Goal: Task Accomplishment & Management: Use online tool/utility

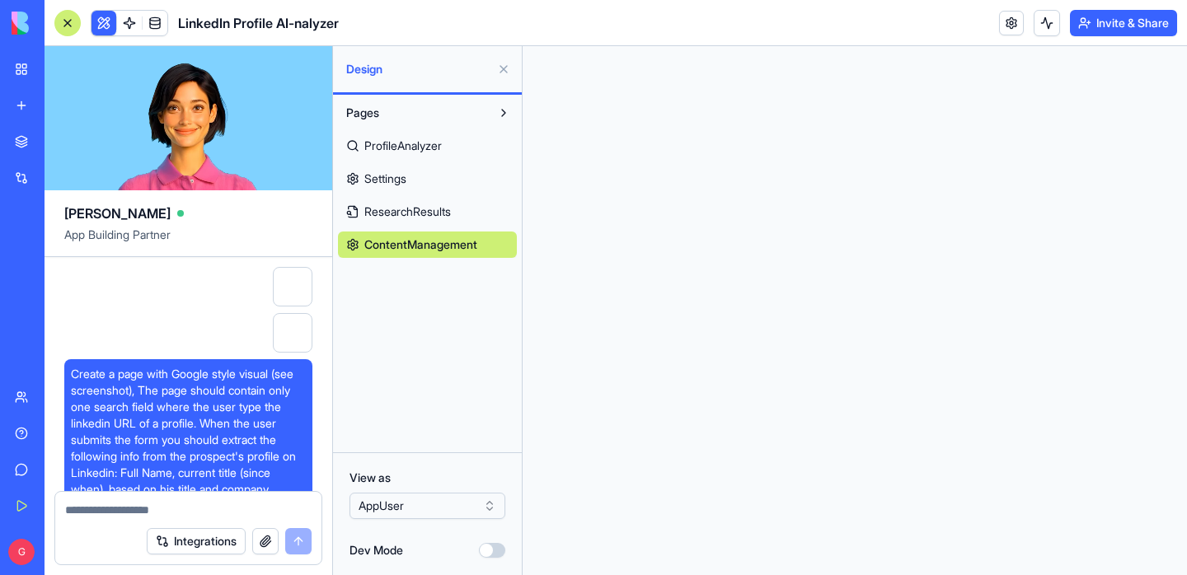
scroll to position [29034, 0]
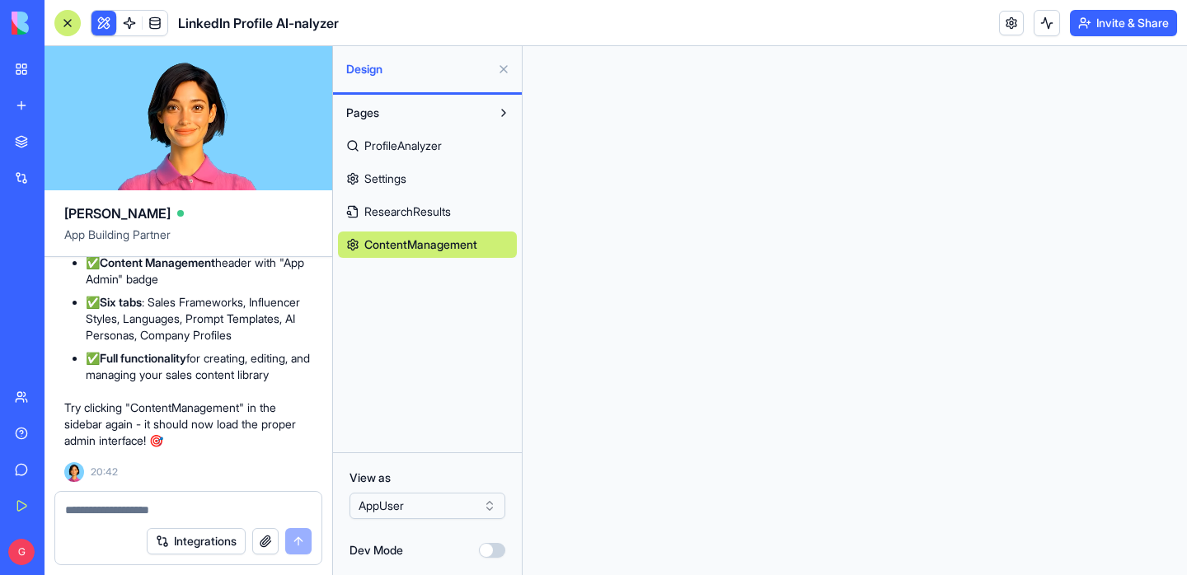
click at [469, 226] on div "ProfileAnalyzer Settings ResearchResults ContentManagement" at bounding box center [427, 192] width 179 height 132
click at [431, 167] on link "Settings" at bounding box center [427, 179] width 179 height 26
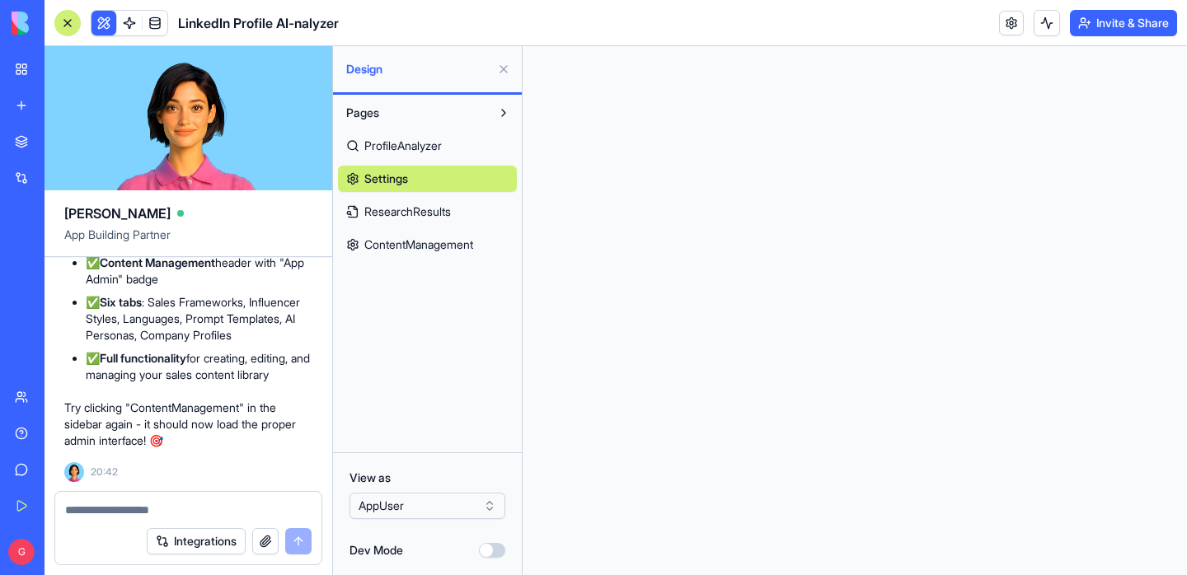
click at [407, 182] on span "Settings" at bounding box center [386, 179] width 44 height 16
click at [406, 182] on span "Settings" at bounding box center [386, 179] width 44 height 16
click at [411, 153] on span "ProfileAnalyzer" at bounding box center [403, 146] width 78 height 16
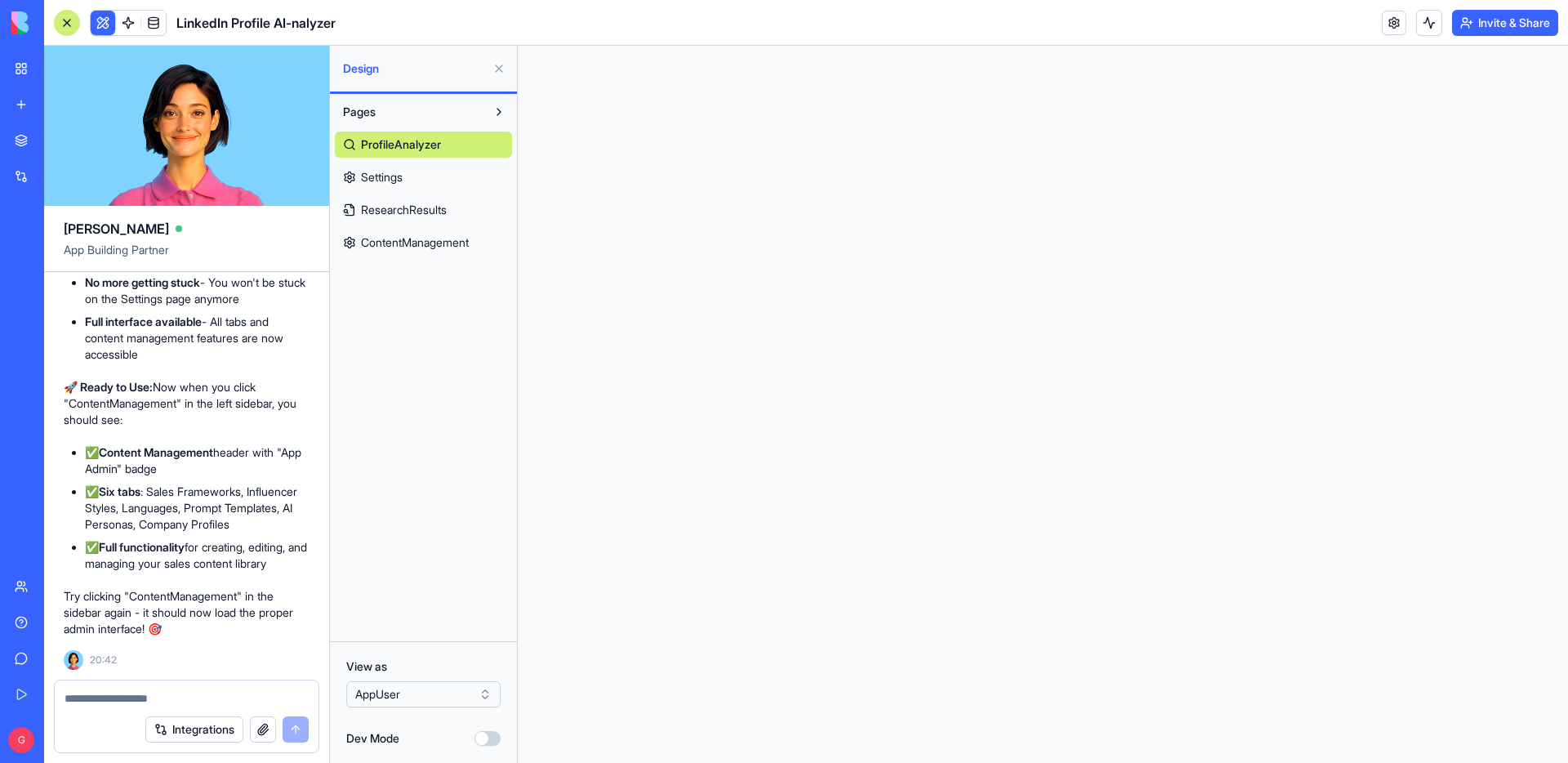
scroll to position [28717, 0]
click at [416, 239] on span "ContentManagement" at bounding box center [414, 243] width 108 height 16
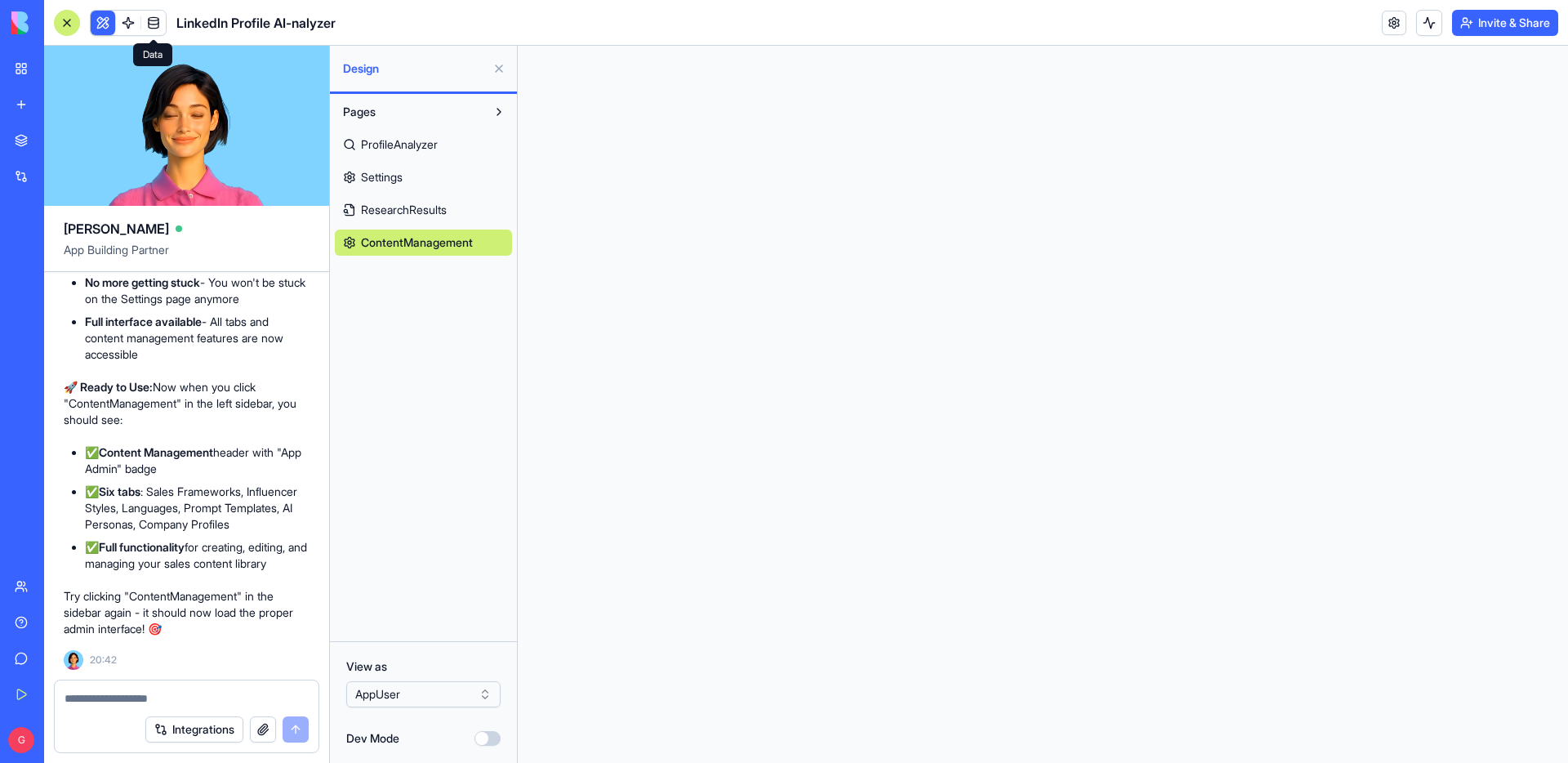
click at [156, 16] on link at bounding box center [154, 23] width 25 height 25
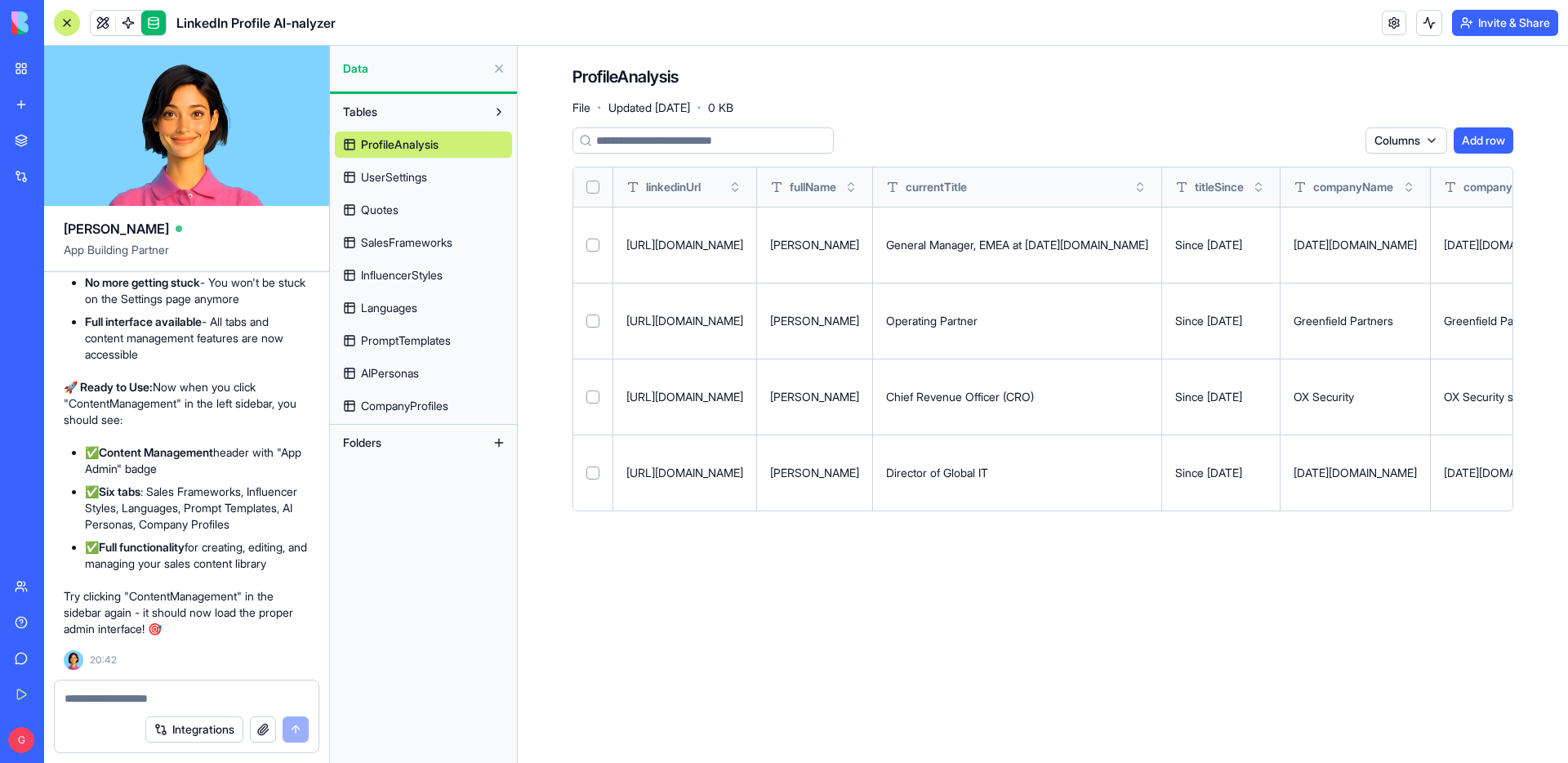
click at [416, 302] on span "Languages" at bounding box center [388, 308] width 56 height 16
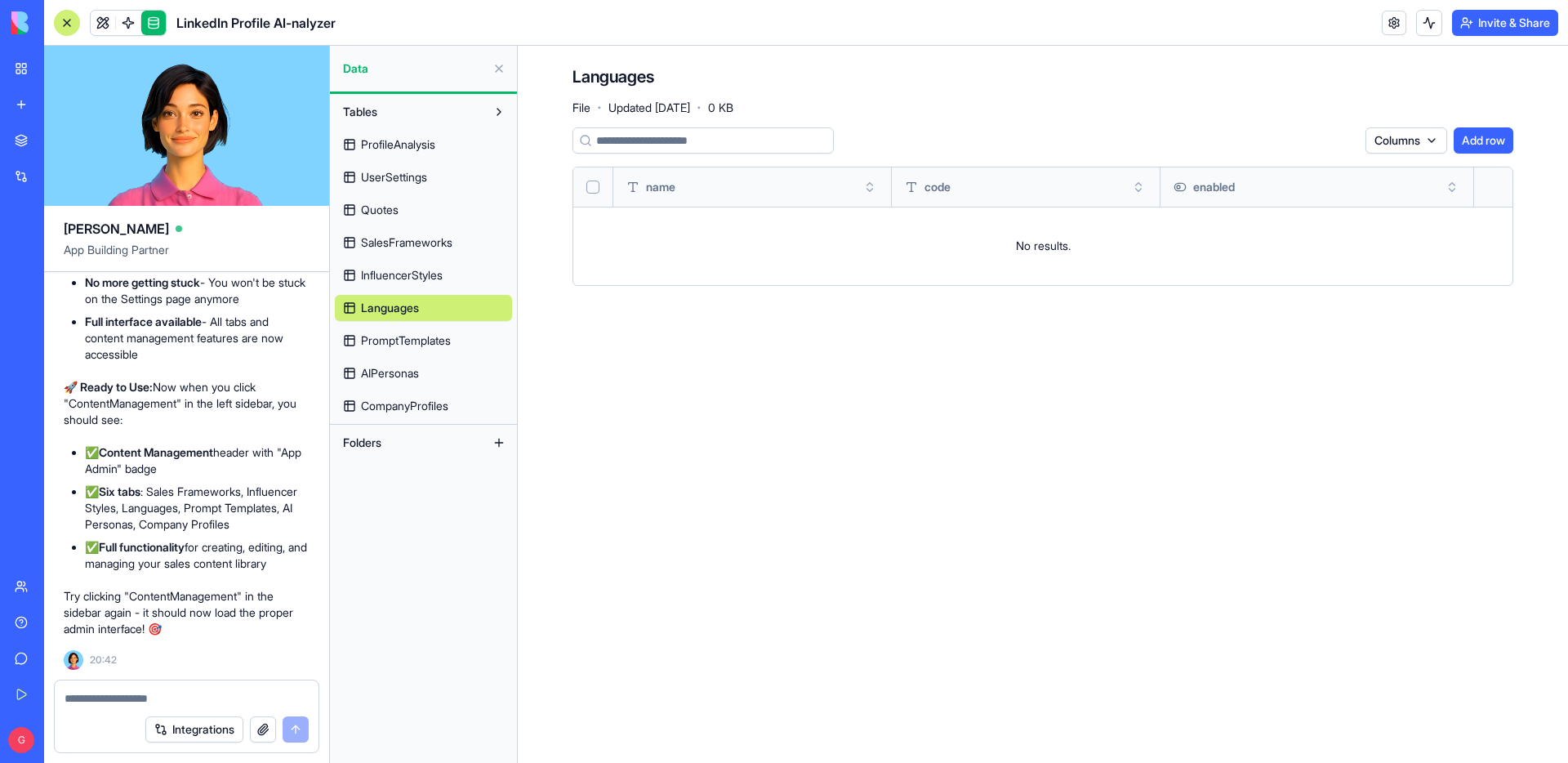
click at [422, 338] on span "PromptTemplates" at bounding box center [405, 341] width 90 height 16
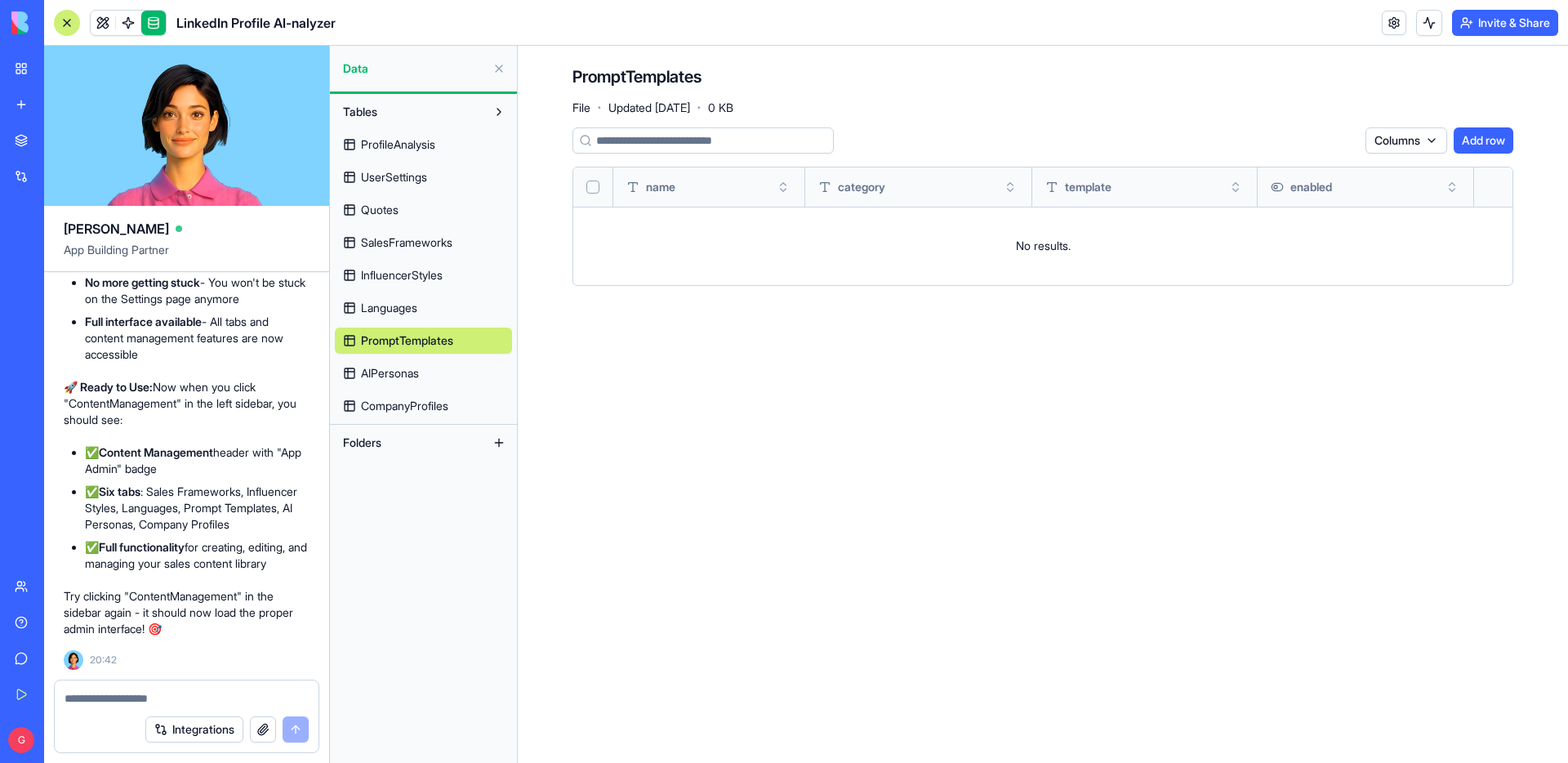
click at [414, 384] on link "AIPersonas" at bounding box center [423, 374] width 177 height 26
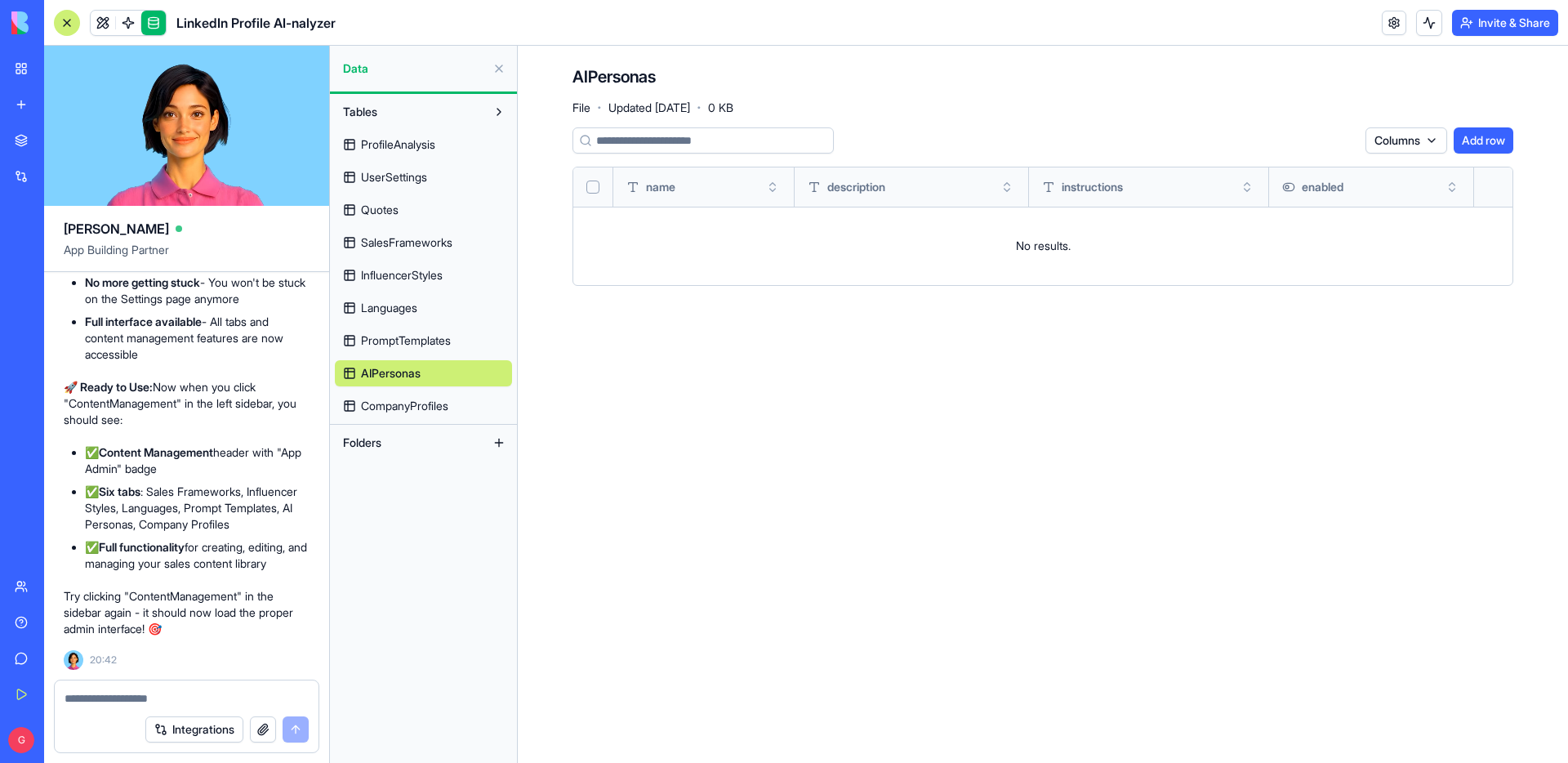
click at [414, 403] on span "CompanyProfiles" at bounding box center [404, 406] width 87 height 16
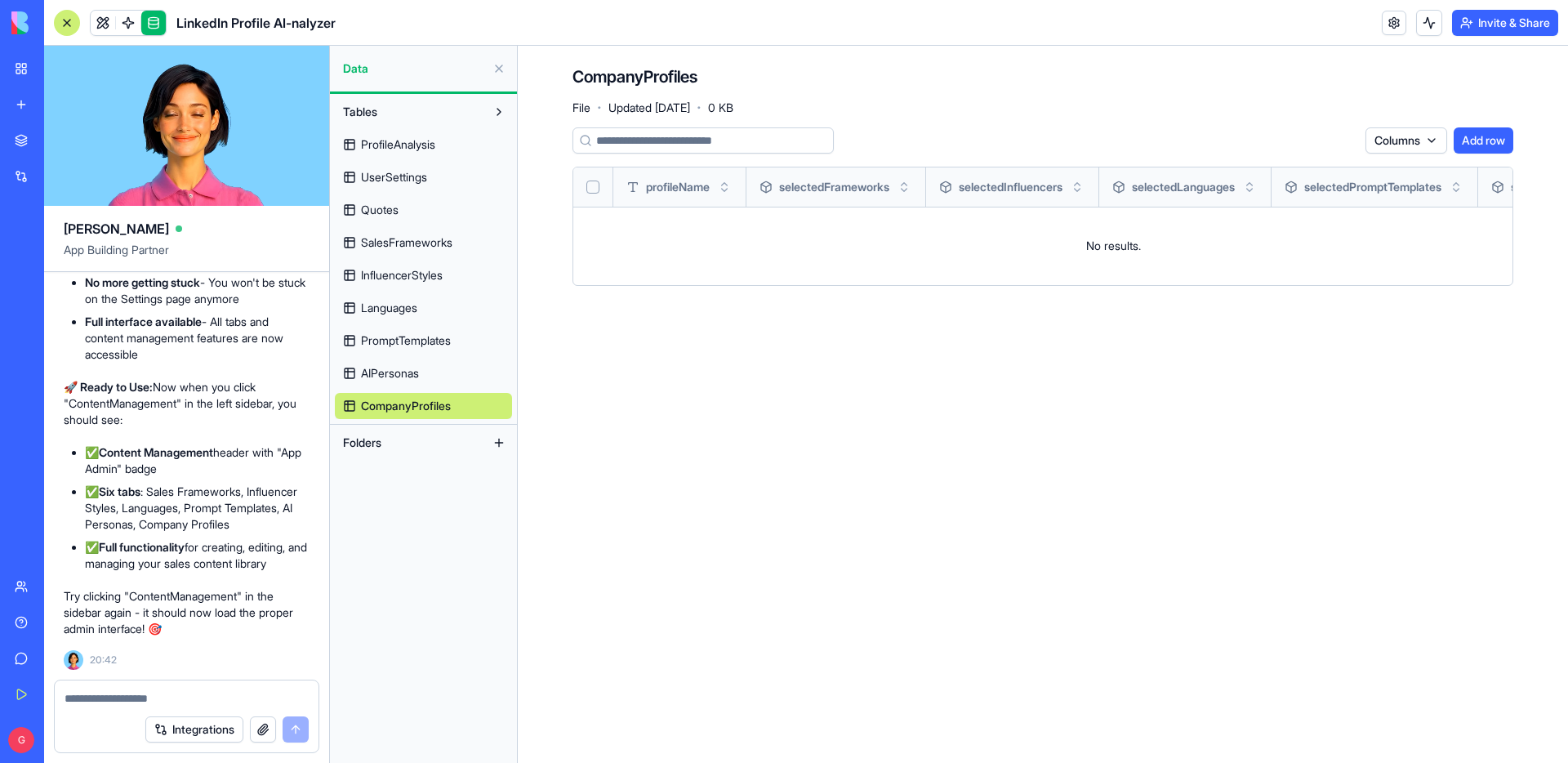
click at [411, 217] on link "Quotes" at bounding box center [423, 210] width 177 height 26
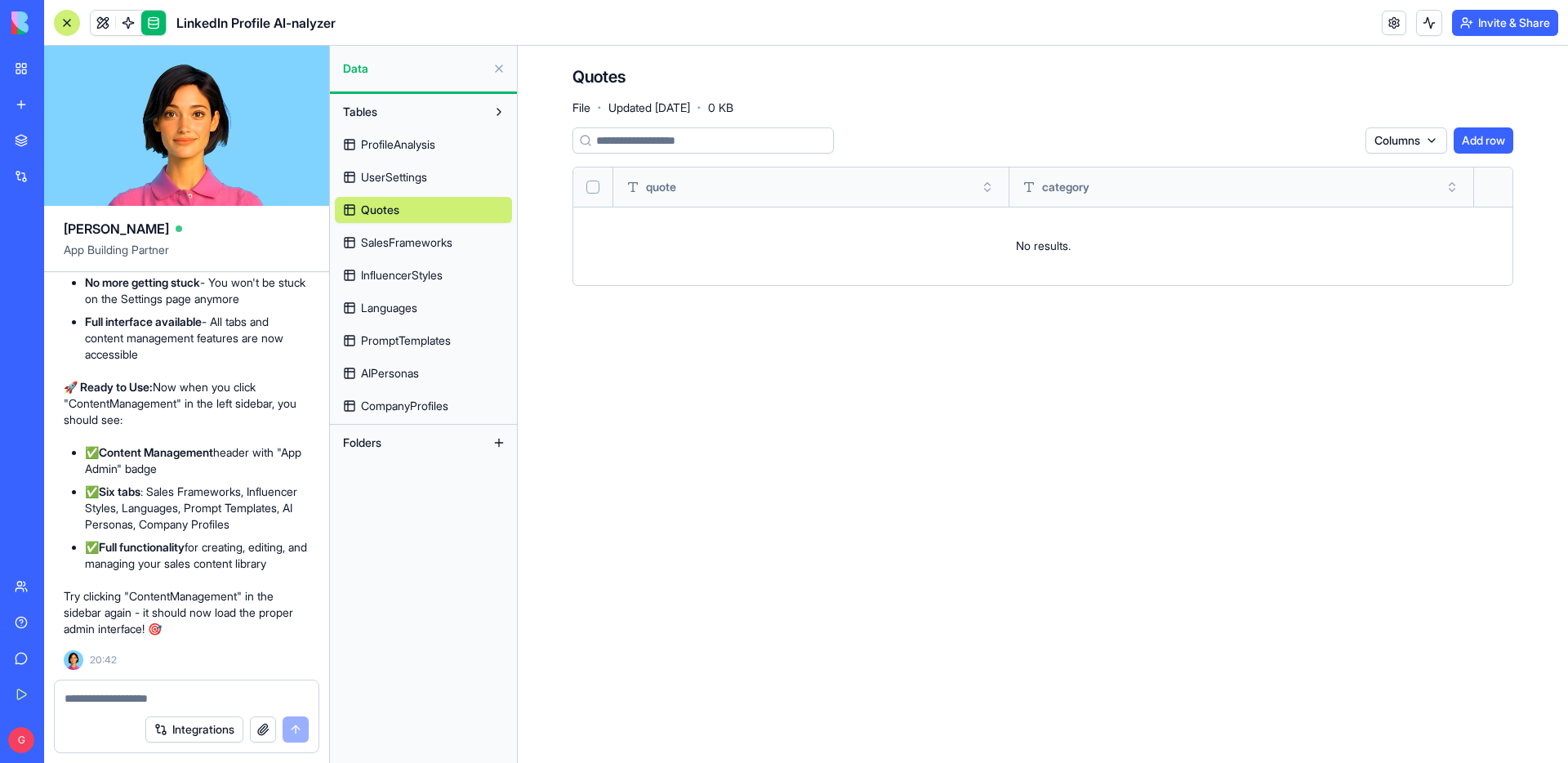
click at [411, 237] on span "SalesFrameworks" at bounding box center [406, 243] width 91 height 16
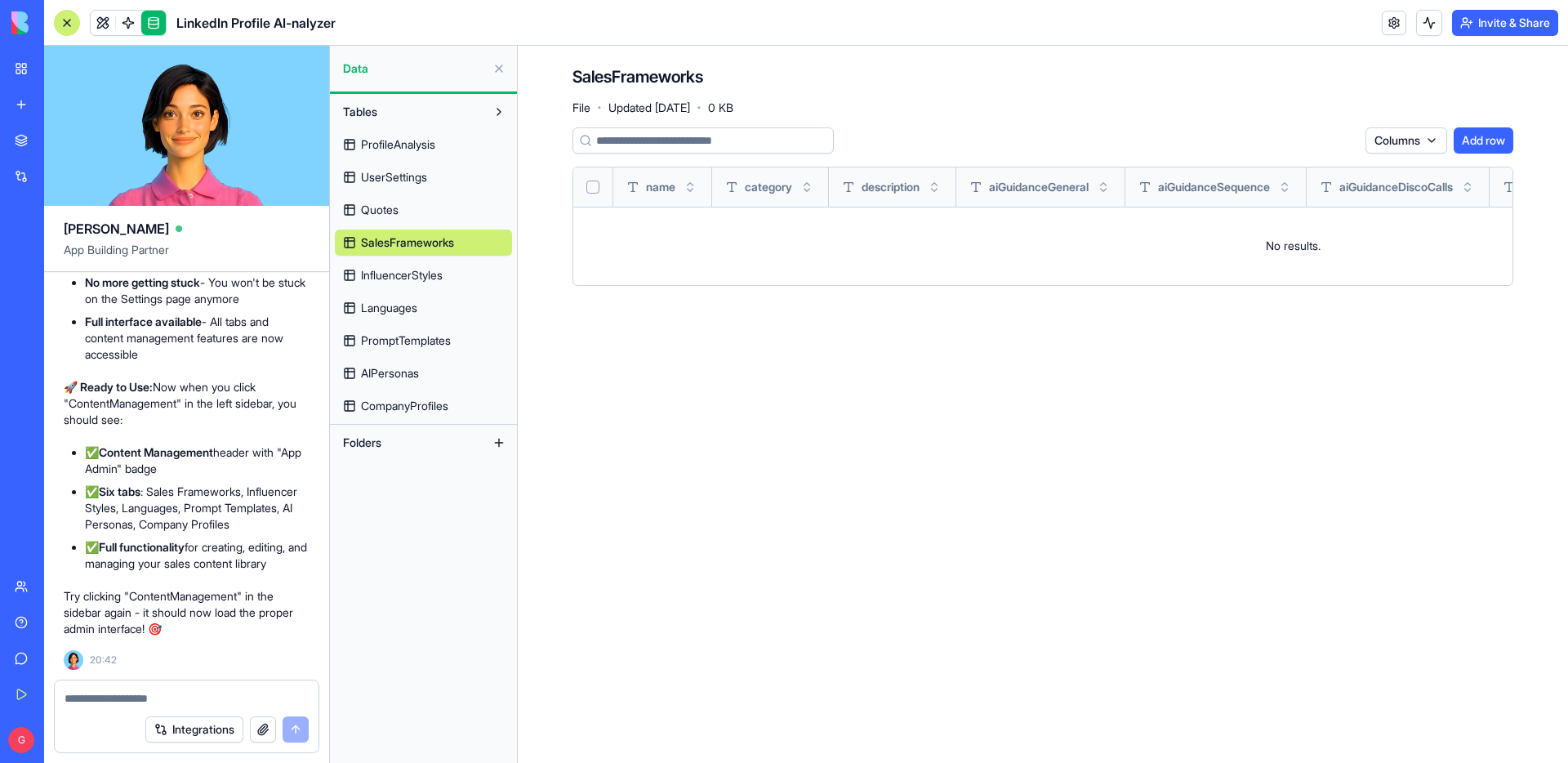
click at [409, 207] on link "Quotes" at bounding box center [423, 210] width 177 height 26
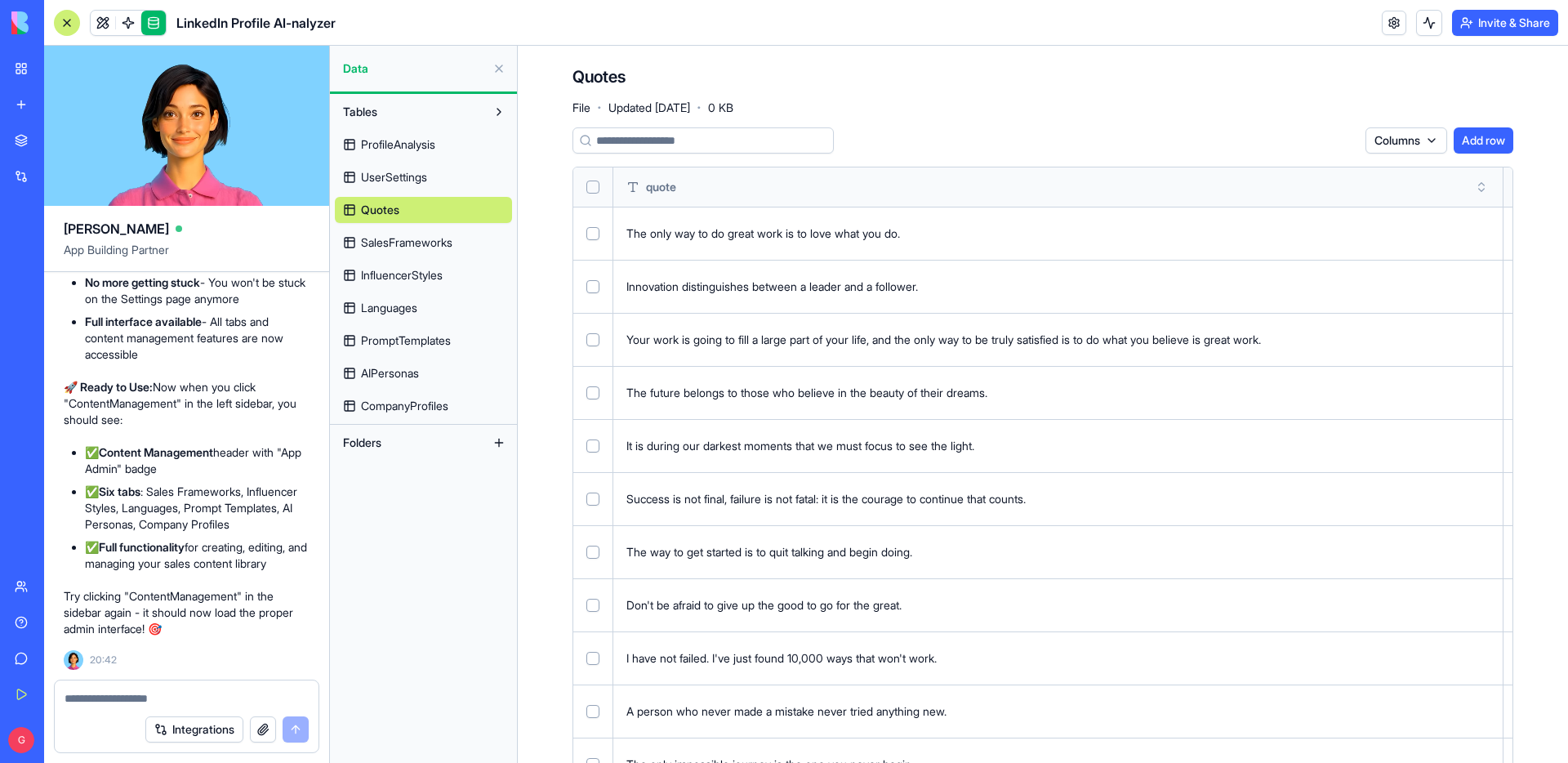
click at [397, 241] on span "SalesFrameworks" at bounding box center [406, 243] width 91 height 16
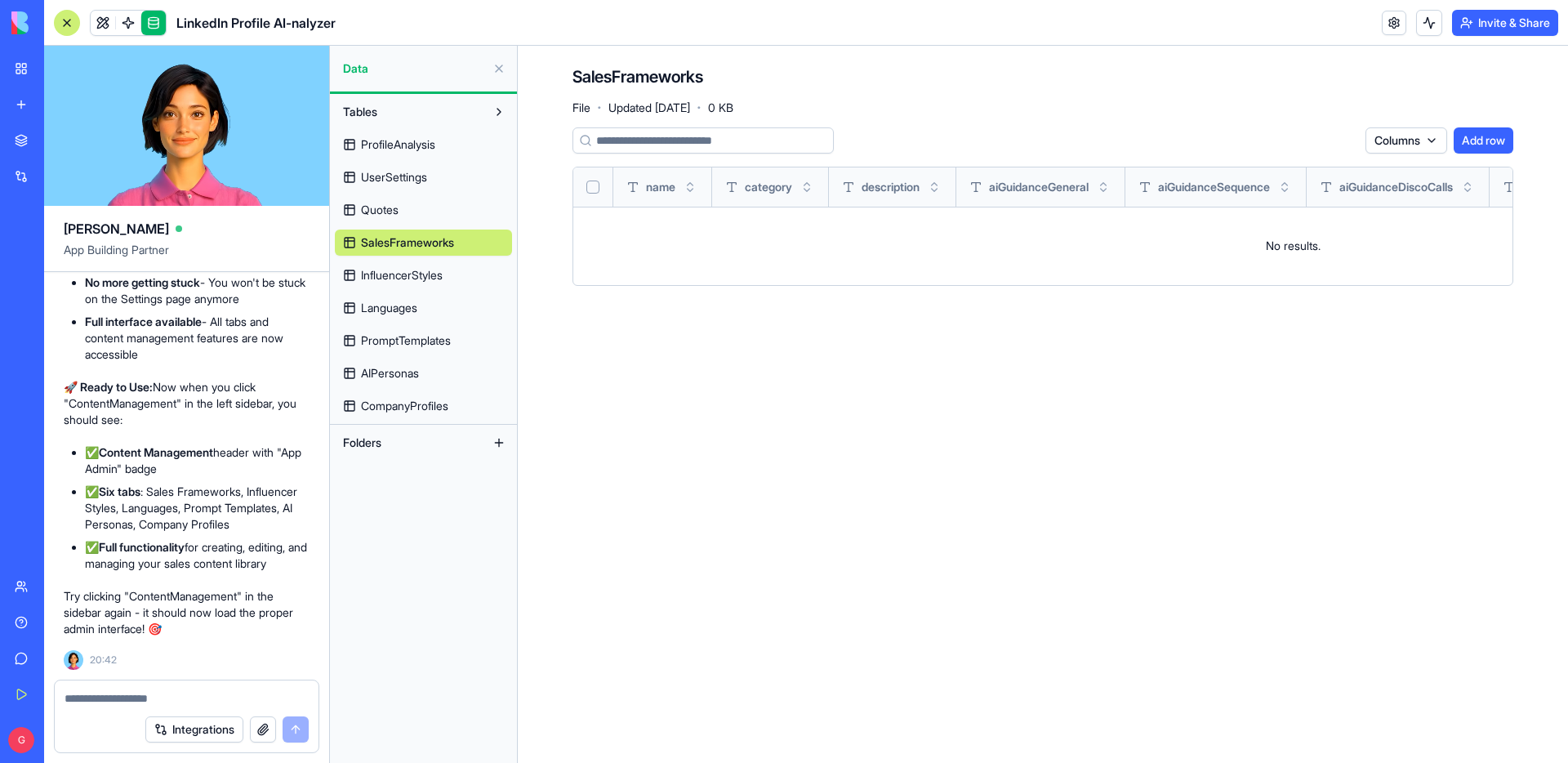
click at [392, 271] on span "InfluencerStyles" at bounding box center [401, 275] width 81 height 16
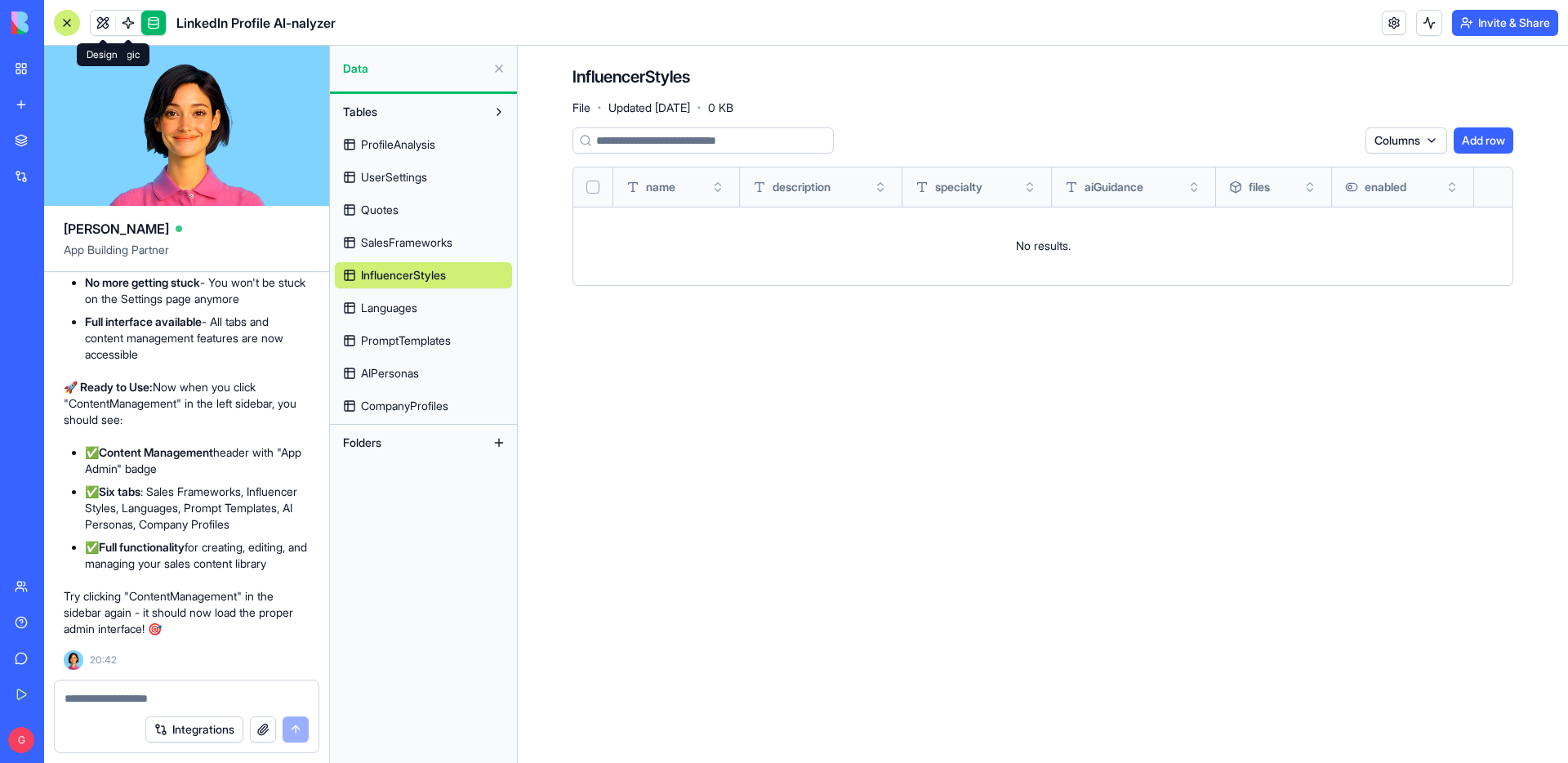
click at [102, 21] on link at bounding box center [103, 23] width 25 height 25
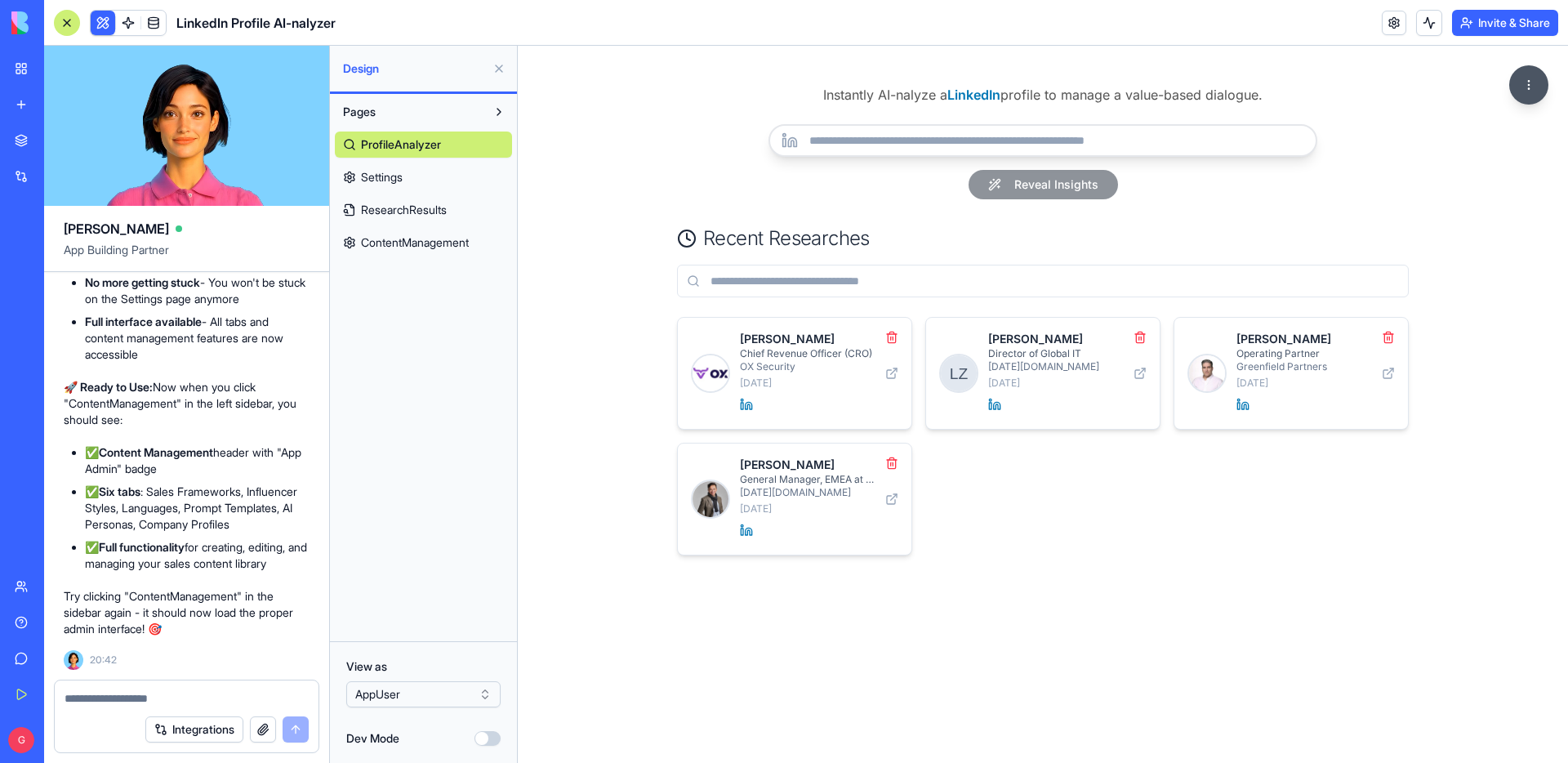
click at [425, 174] on link "Settings" at bounding box center [423, 177] width 177 height 26
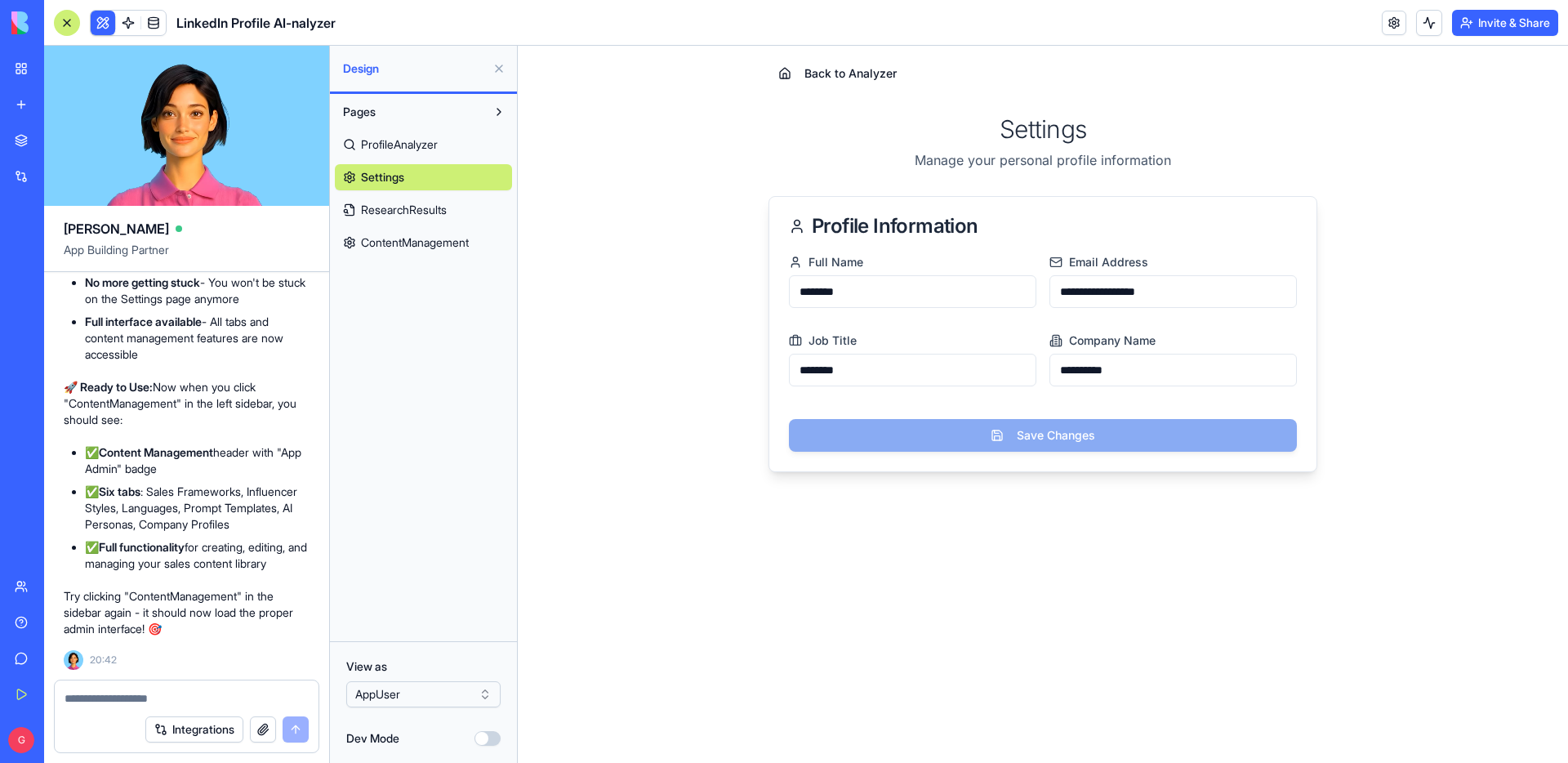
click at [422, 205] on span "ResearchResults" at bounding box center [403, 210] width 86 height 16
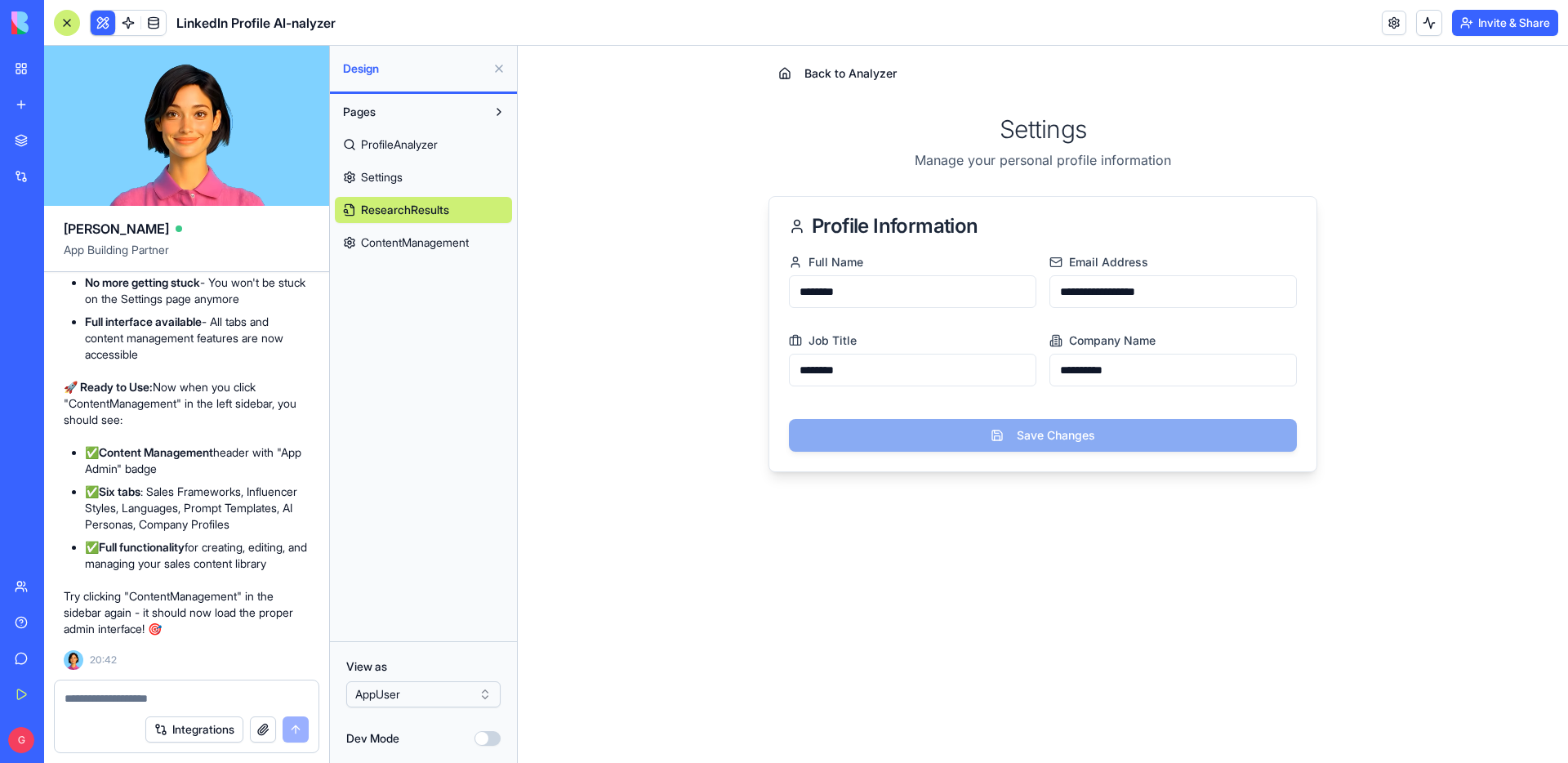
click at [423, 184] on link "Settings" at bounding box center [423, 177] width 177 height 26
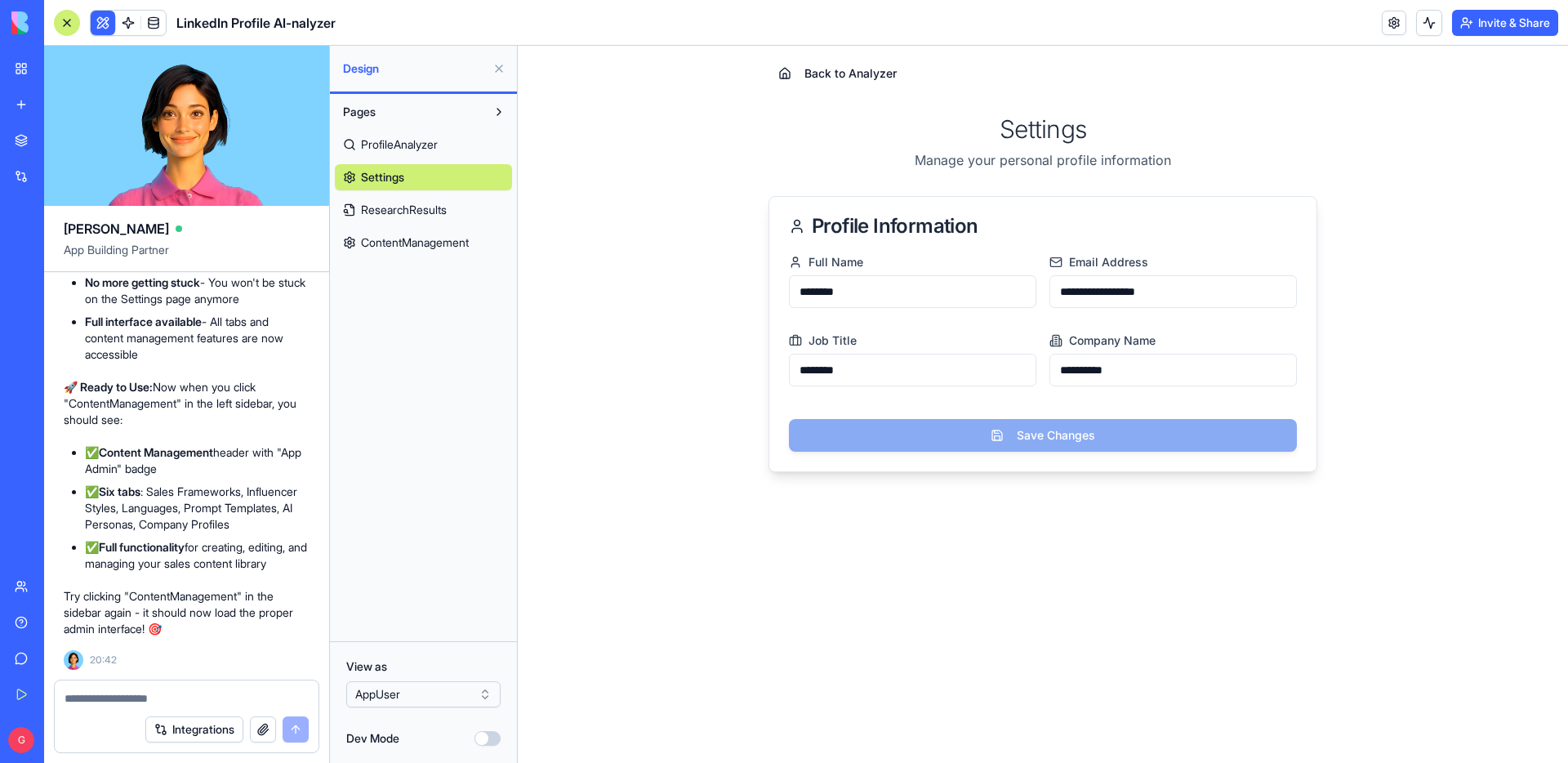
click at [426, 143] on span "ProfileAnalyzer" at bounding box center [399, 145] width 77 height 16
click at [415, 237] on span "ContentManagement" at bounding box center [414, 243] width 108 height 16
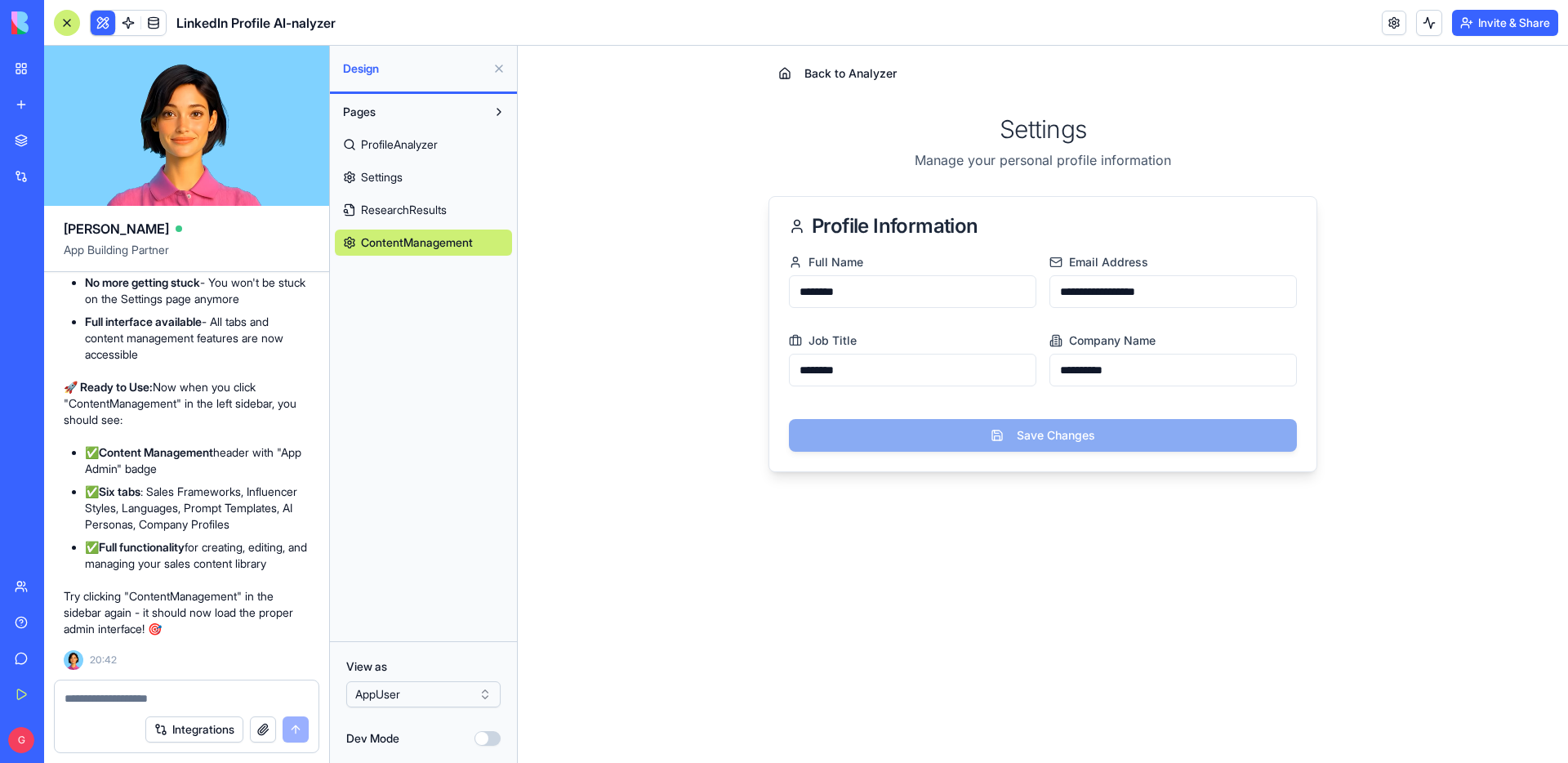
click at [108, 570] on textarea at bounding box center [186, 699] width 245 height 16
